Goal: Task Accomplishment & Management: Manage account settings

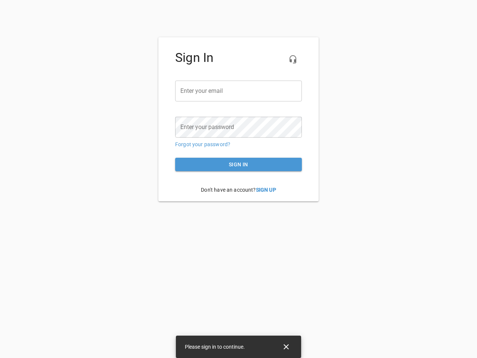
click at [293, 59] on icon "button" at bounding box center [293, 59] width 9 height 9
click at [239, 91] on input "email" at bounding box center [238, 91] width 127 height 21
click at [286, 347] on icon "Close" at bounding box center [286, 346] width 5 height 5
